Goal: Transaction & Acquisition: Purchase product/service

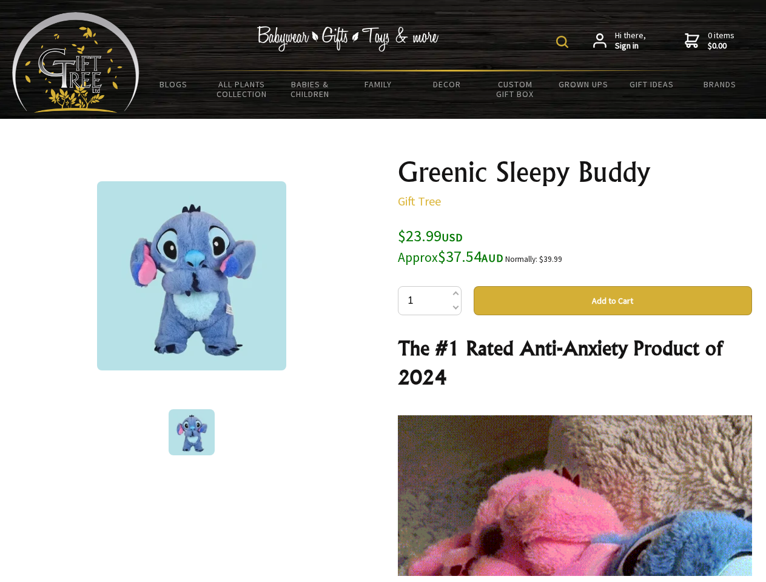
click at [564, 42] on img at bounding box center [562, 42] width 12 height 12
